Goal: Transaction & Acquisition: Purchase product/service

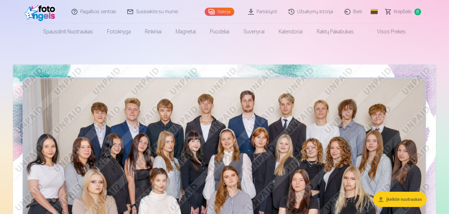
click at [183, 112] on img at bounding box center [224, 205] width 423 height 282
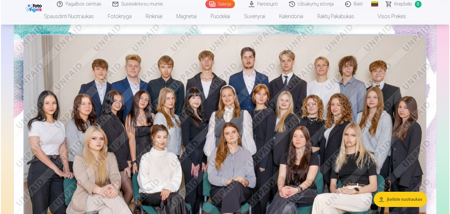
scroll to position [59, 0]
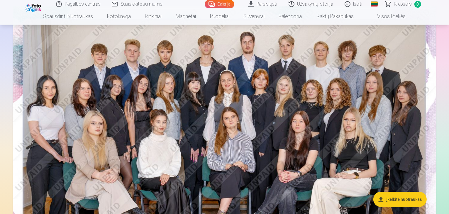
click at [224, 103] on img at bounding box center [224, 147] width 423 height 282
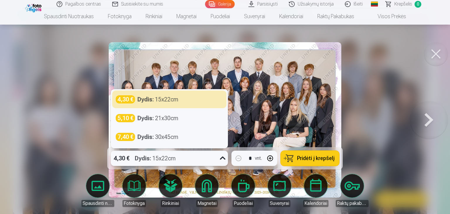
click at [218, 160] on div at bounding box center [223, 158] width 11 height 15
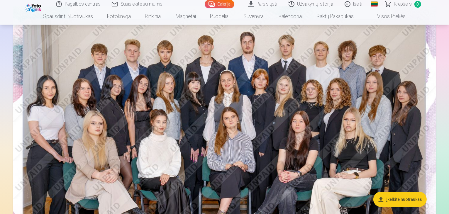
click at [319, 132] on img at bounding box center [224, 147] width 423 height 282
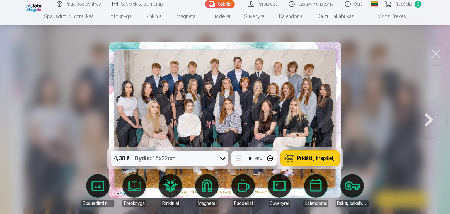
click at [222, 155] on icon at bounding box center [222, 158] width 9 height 9
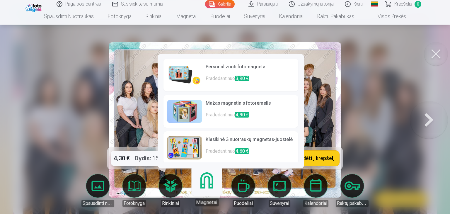
click at [210, 161] on link "Klasikinė 3 nuotraukų magnetas-juostelė Pradedant nuo 4,60 €" at bounding box center [231, 147] width 135 height 33
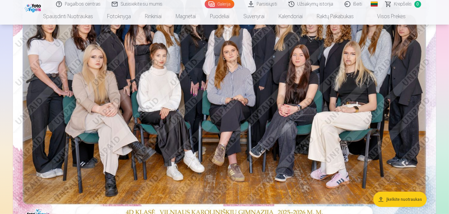
scroll to position [147, 0]
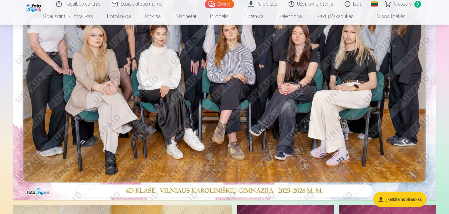
click at [193, 119] on img at bounding box center [224, 59] width 423 height 282
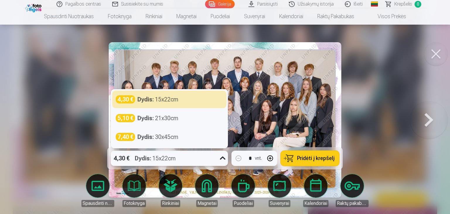
click at [223, 157] on icon at bounding box center [222, 158] width 9 height 9
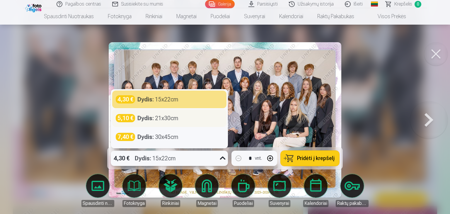
click at [179, 119] on div "5,10 € Dydis : 21x30cm" at bounding box center [169, 118] width 107 height 8
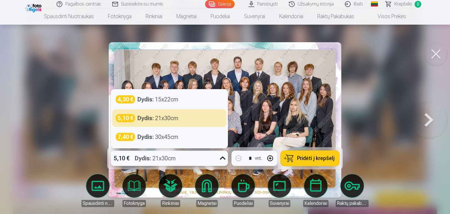
click at [188, 161] on div "5,10 € Dydis : 21x30cm" at bounding box center [164, 158] width 106 height 15
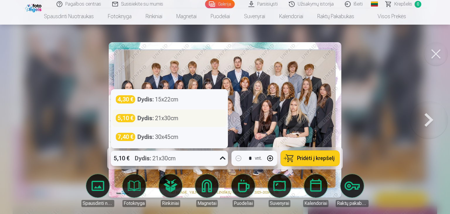
click at [185, 119] on div "5,10 € Dydis : 21x30cm" at bounding box center [169, 118] width 107 height 8
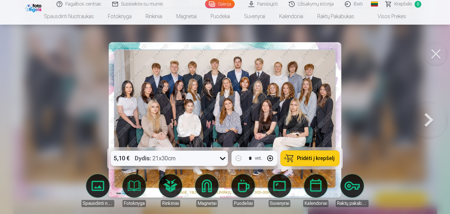
click at [304, 158] on span "Pridėti į krepšelį" at bounding box center [316, 158] width 38 height 5
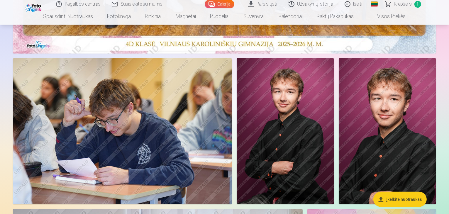
scroll to position [322, 0]
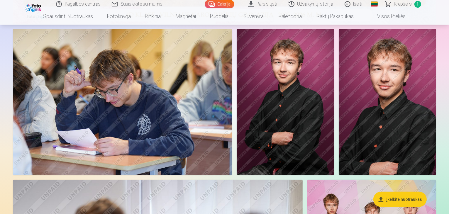
click at [334, 151] on img at bounding box center [285, 102] width 97 height 146
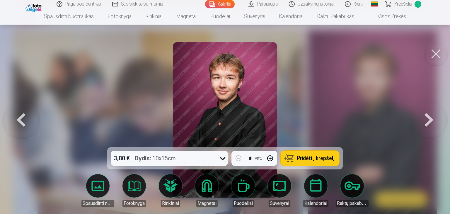
click at [192, 156] on div "3,80 € Dydis : 10x15cm" at bounding box center [164, 158] width 106 height 15
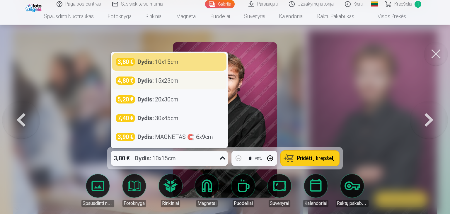
click at [185, 86] on div "4,80 € Dydis : 15x23cm" at bounding box center [169, 81] width 114 height 18
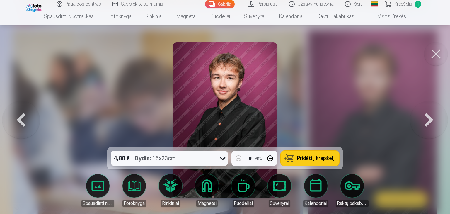
click at [317, 159] on span "Pridėti į krepšelį" at bounding box center [316, 158] width 38 height 5
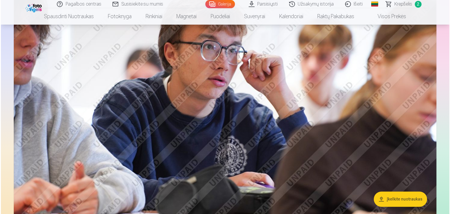
scroll to position [1143, 0]
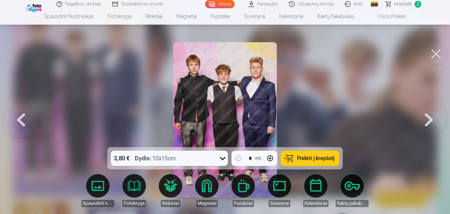
click at [181, 157] on div "3,80 € Dydis : 10x15cm" at bounding box center [164, 158] width 106 height 15
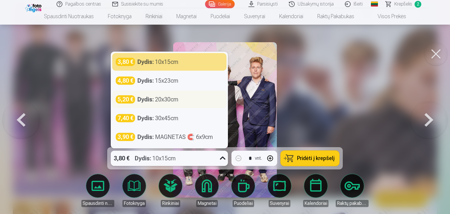
click at [144, 99] on strong "Dydis :" at bounding box center [146, 99] width 16 height 8
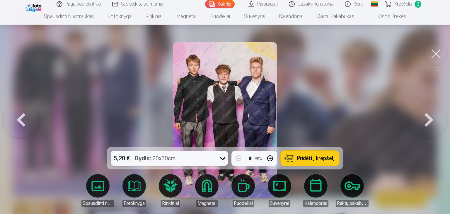
click at [197, 157] on div "5,20 € Dydis : 20x30cm" at bounding box center [164, 158] width 106 height 15
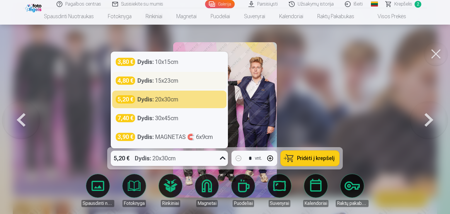
click at [143, 84] on strong "Dydis :" at bounding box center [146, 81] width 16 height 8
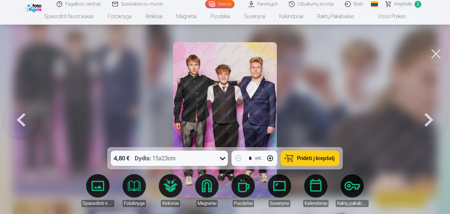
click at [301, 158] on span "Pridėti į krepšelį" at bounding box center [316, 158] width 38 height 5
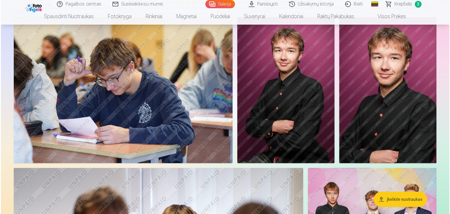
scroll to position [348, 0]
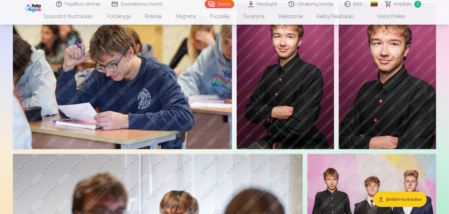
click at [172, 115] on img at bounding box center [122, 76] width 219 height 146
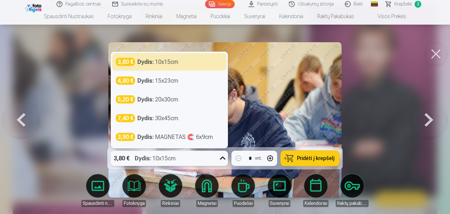
click at [205, 157] on div "3,80 € Dydis : 10x15cm" at bounding box center [164, 158] width 106 height 15
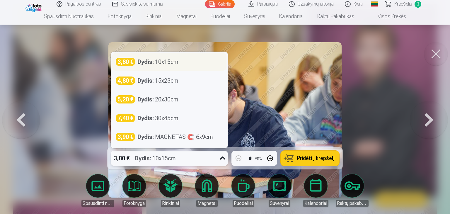
click at [145, 61] on strong "Dydis :" at bounding box center [146, 62] width 16 height 8
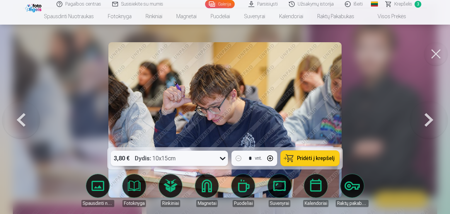
click at [305, 160] on span "Pridėti į krepšelį" at bounding box center [316, 158] width 38 height 5
click at [404, 6] on span "Krepšelis" at bounding box center [404, 4] width 18 height 7
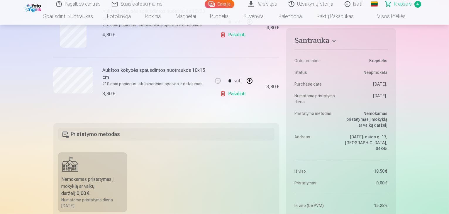
scroll to position [322, 0]
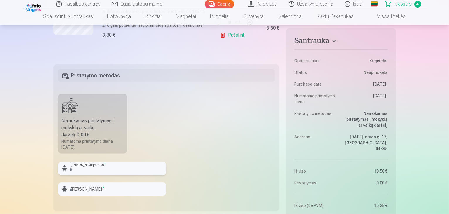
click at [96, 171] on input "text" at bounding box center [112, 168] width 108 height 13
type input "****"
click at [92, 191] on input "text" at bounding box center [112, 188] width 108 height 13
type input "*********"
click at [177, 153] on fieldset "Pristatymo metodas Nemokamas pristatymas į mokyklą ar vaikų darželį : 0,00 € Nu…" at bounding box center [166, 137] width 226 height 147
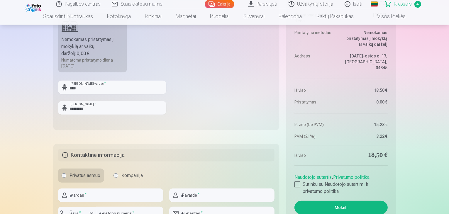
scroll to position [440, 0]
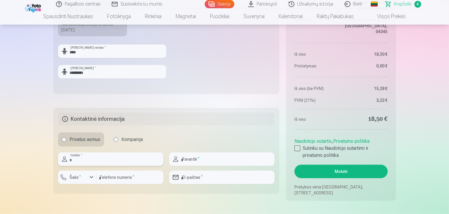
click at [111, 162] on input "text" at bounding box center [110, 158] width 105 height 13
type input "*******"
click at [186, 159] on input "text" at bounding box center [221, 158] width 105 height 13
type input "*********"
click at [214, 133] on div "Privatus asmuo Kompanija" at bounding box center [166, 140] width 217 height 14
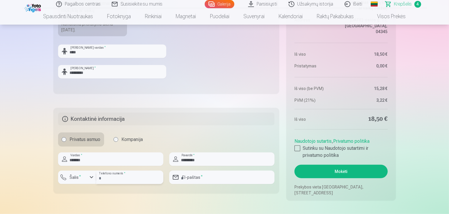
click at [133, 177] on input "number" at bounding box center [129, 177] width 67 height 13
click at [190, 142] on div "Privatus asmuo Kompanija" at bounding box center [166, 140] width 217 height 14
click at [82, 176] on label "Šalis *" at bounding box center [75, 177] width 16 height 6
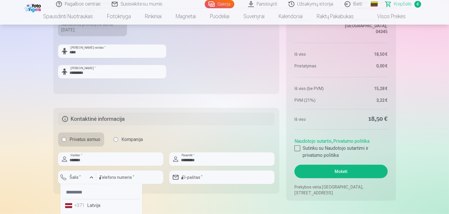
scroll to position [528, 0]
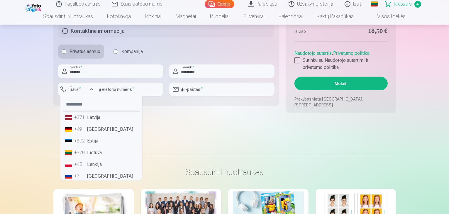
click at [90, 153] on li "+370 Lietuva" at bounding box center [101, 153] width 77 height 12
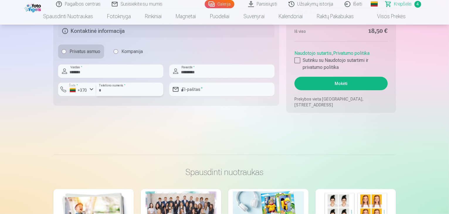
click at [130, 89] on input "number" at bounding box center [129, 89] width 67 height 13
type input "********"
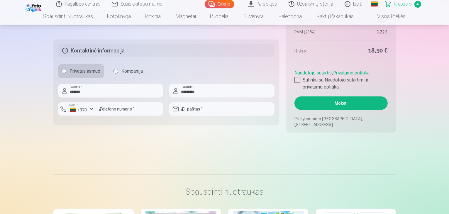
scroll to position [498, 0]
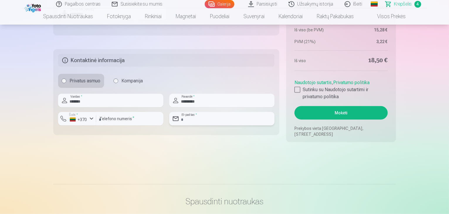
click at [206, 115] on input "email" at bounding box center [221, 118] width 105 height 13
type input "**********"
click at [94, 101] on input "*******" at bounding box center [110, 100] width 105 height 13
type input "*******"
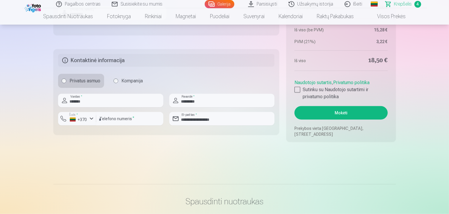
click at [201, 102] on input "*********" at bounding box center [221, 100] width 105 height 13
type input "*********"
click at [237, 120] on input "**********" at bounding box center [221, 118] width 105 height 13
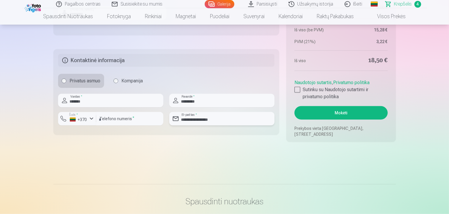
type input "**********"
click at [298, 89] on div at bounding box center [297, 90] width 6 height 6
click at [337, 112] on button "Mokėti" at bounding box center [340, 112] width 93 height 13
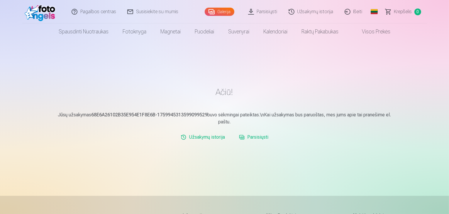
click at [254, 137] on link "Parsisiųsti" at bounding box center [254, 137] width 34 height 12
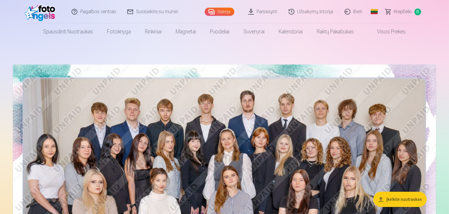
click at [309, 10] on link "Užsakymų istorija" at bounding box center [311, 11] width 56 height 23
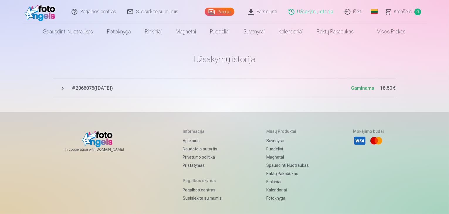
click at [105, 87] on span "# 2068075 ( 8.10.2025 )" at bounding box center [211, 88] width 279 height 7
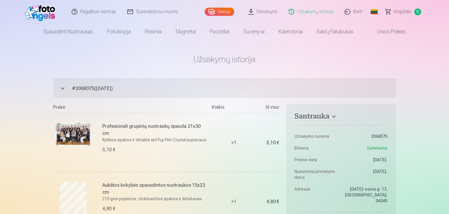
click at [209, 77] on main "Užsakymų istorija # 2068075 ( 8.10.2025 ) Gaminama 18,50 € Santrauka Užsakymo n…" at bounding box center [224, 208] width 342 height 337
